Goal: Navigation & Orientation: Understand site structure

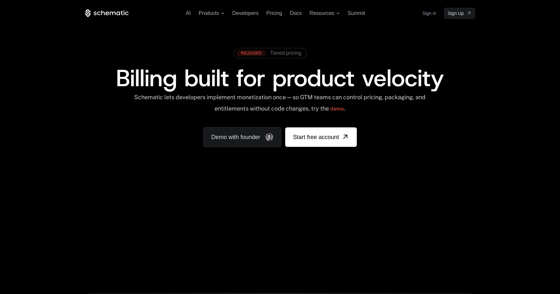
click at [427, 16] on link "Sign in" at bounding box center [429, 13] width 14 height 10
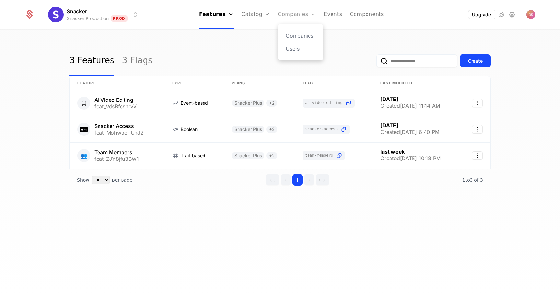
click at [285, 15] on link "Companies" at bounding box center [297, 14] width 38 height 29
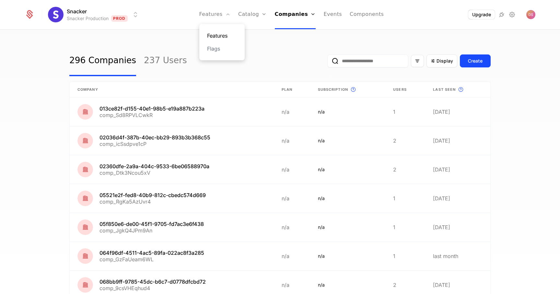
click at [215, 33] on link "Features" at bounding box center [222, 36] width 30 height 8
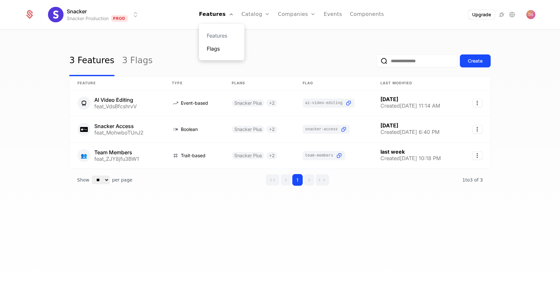
click at [216, 52] on link "Flags" at bounding box center [222, 49] width 30 height 8
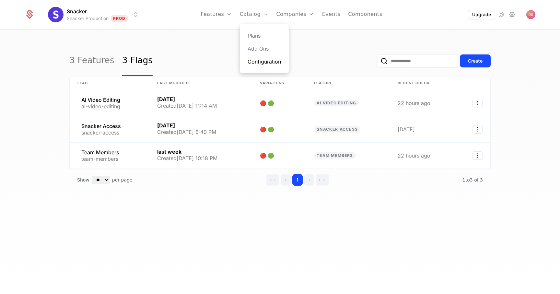
click at [262, 61] on link "Configuration" at bounding box center [263, 62] width 33 height 8
